Goal: Task Accomplishment & Management: Manage account settings

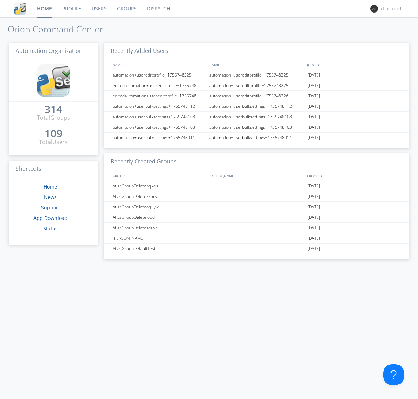
click at [126, 9] on link "Groups" at bounding box center [127, 8] width 30 height 17
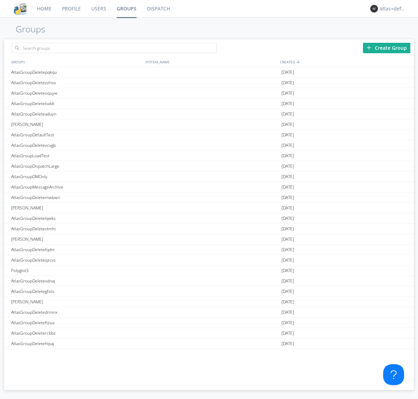
click at [386, 48] on div "Create Group" at bounding box center [386, 48] width 47 height 10
click at [126, 9] on link "Groups" at bounding box center [126, 8] width 30 height 17
type input "AtlasGroupDeletezsznh"
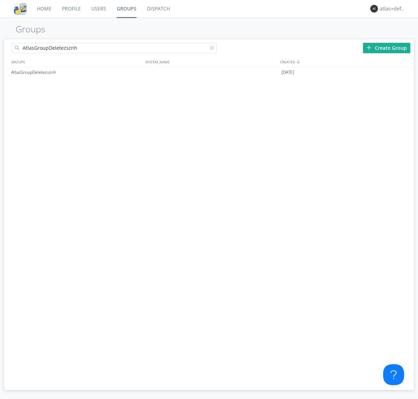
click at [98, 9] on link "Users" at bounding box center [98, 8] width 25 height 17
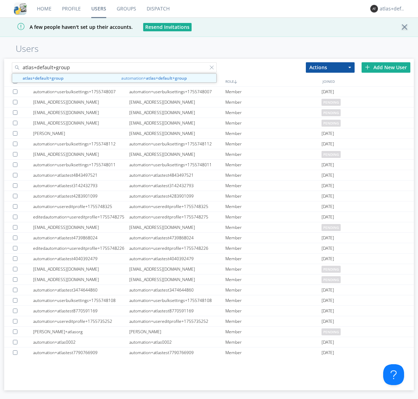
type input "atlas+default+group"
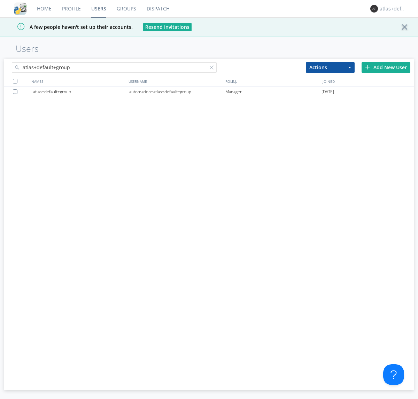
click at [177, 92] on div "automation+atlas+default+group" at bounding box center [177, 92] width 96 height 10
click at [157, 9] on link "Dispatch" at bounding box center [157, 8] width 33 height 17
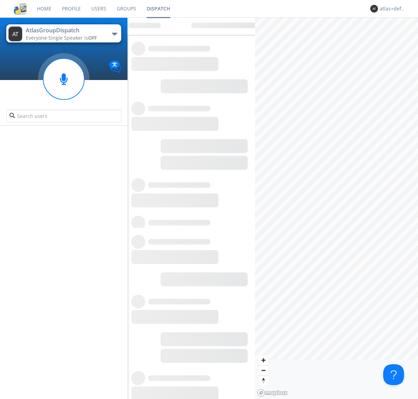
click at [98, 9] on link "Users" at bounding box center [98, 8] width 25 height 17
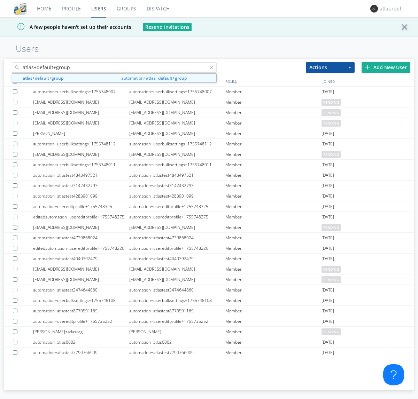
type input "atlas+default+group"
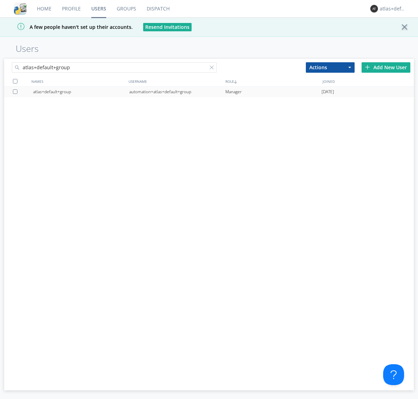
click at [177, 92] on div "automation+atlas+default+group" at bounding box center [177, 92] width 96 height 10
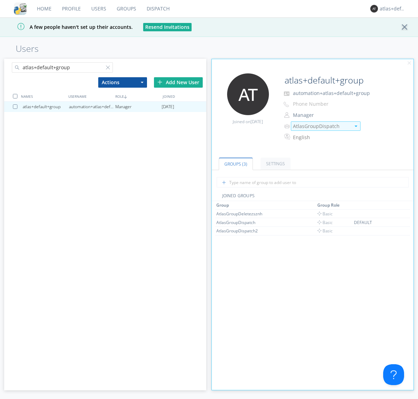
click at [355, 126] on img at bounding box center [355, 126] width 3 height 1
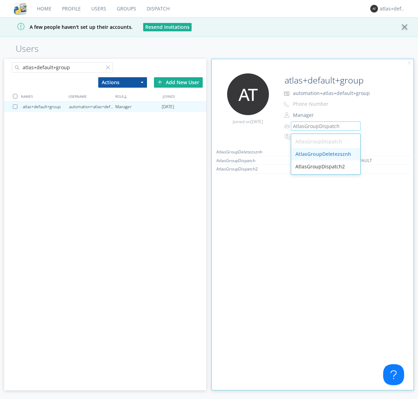
click at [325, 154] on div "AtlasGroupDeletezsznh" at bounding box center [325, 154] width 69 height 13
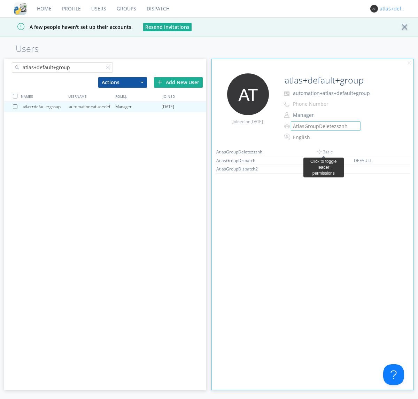
click at [157, 9] on link "Dispatch" at bounding box center [157, 8] width 33 height 17
click at [390, 9] on div "atlas+default+group" at bounding box center [392, 8] width 26 height 7
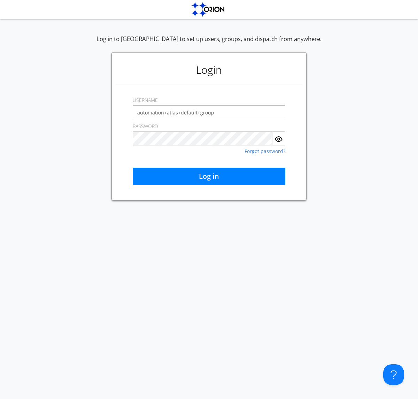
type input "automation+atlas+default+group"
click at [209, 176] on button "Log in" at bounding box center [209, 176] width 152 height 17
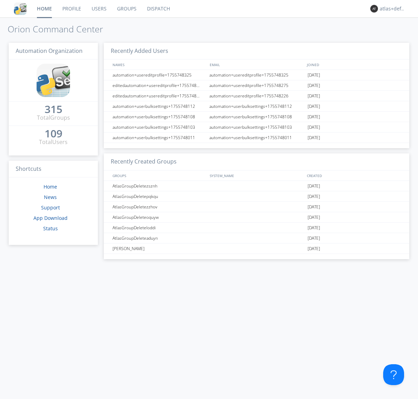
click at [158, 9] on link "Dispatch" at bounding box center [158, 8] width 33 height 17
click at [98, 9] on link "Users" at bounding box center [98, 8] width 25 height 17
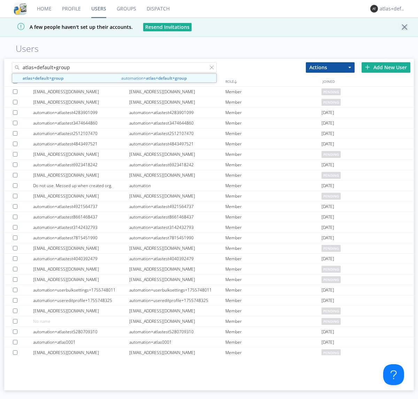
type input "atlas+default+group"
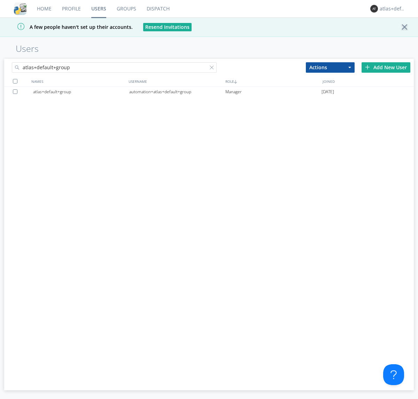
click at [177, 92] on div "automation+atlas+default+group" at bounding box center [177, 92] width 96 height 10
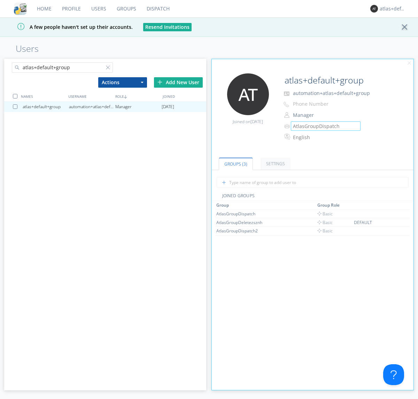
click at [126, 9] on link "Groups" at bounding box center [126, 8] width 30 height 17
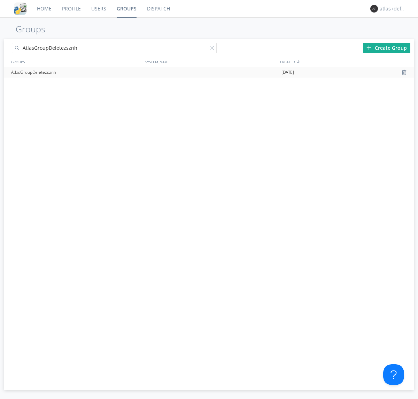
type input "AtlasGroupDeletezsznh"
click at [404, 72] on div at bounding box center [404, 73] width 7 height 6
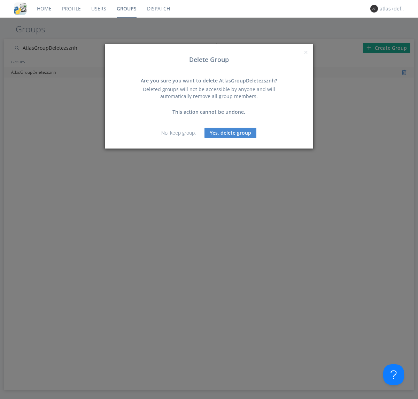
click at [230, 133] on button "Yes, delete group" at bounding box center [230, 133] width 52 height 10
